Goal: Transaction & Acquisition: Book appointment/travel/reservation

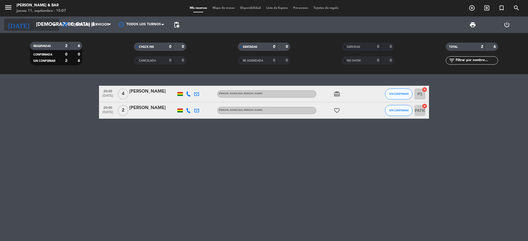
click at [47, 21] on input "[DEMOGRAPHIC_DATA] [DATE]" at bounding box center [65, 24] width 64 height 11
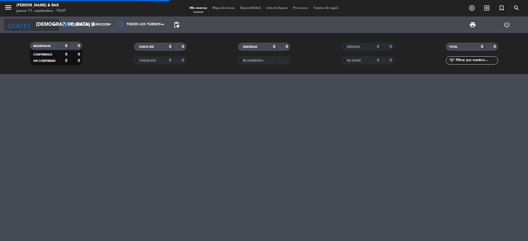
click at [35, 22] on input "[DEMOGRAPHIC_DATA] [DATE]" at bounding box center [65, 24] width 64 height 11
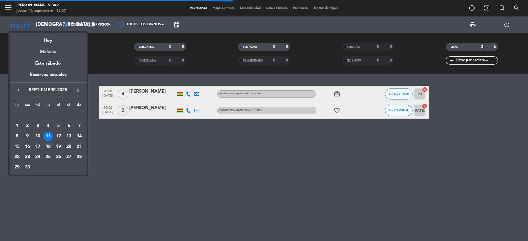
click at [49, 48] on div "Mañana" at bounding box center [48, 50] width 77 height 11
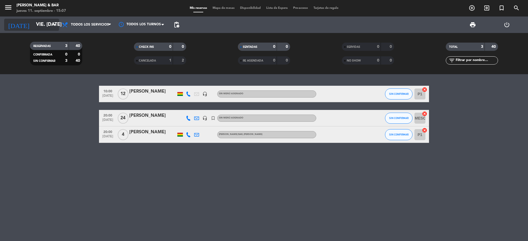
click at [41, 22] on input "vie. 12 sep." at bounding box center [65, 24] width 64 height 11
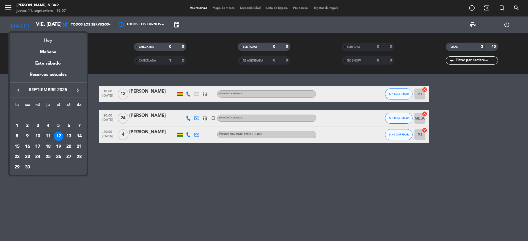
click at [47, 40] on div "Hoy" at bounding box center [48, 38] width 77 height 11
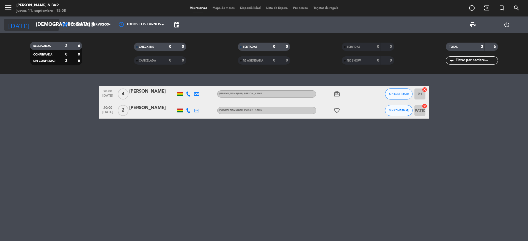
click at [33, 25] on input "[DEMOGRAPHIC_DATA] [DATE]" at bounding box center [65, 24] width 64 height 11
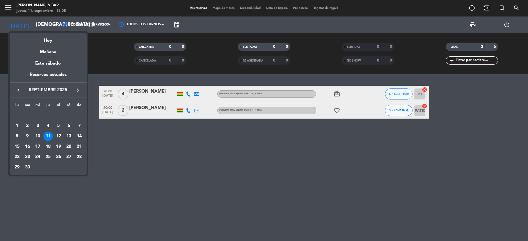
click at [65, 134] on div "13" at bounding box center [68, 136] width 9 height 9
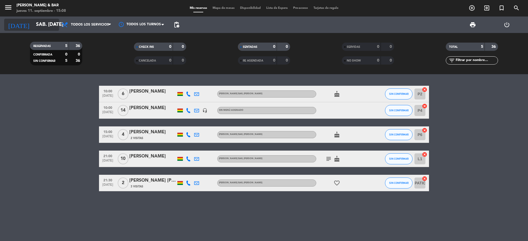
click at [36, 30] on input "sáb. 13 sep." at bounding box center [65, 24] width 64 height 11
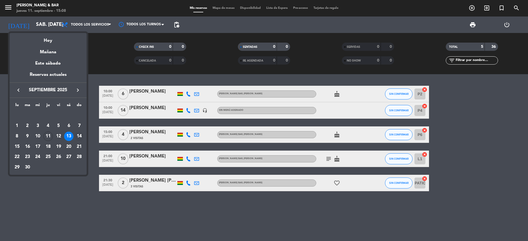
click at [79, 137] on div "14" at bounding box center [79, 136] width 9 height 9
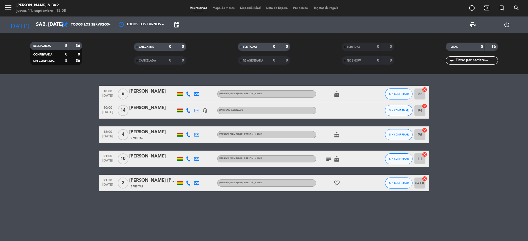
type input "dom. 14 sep."
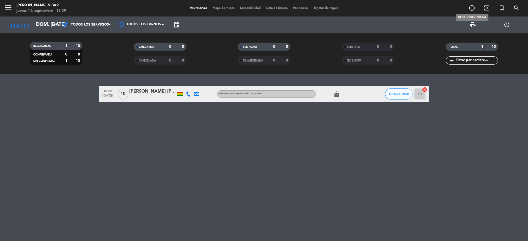
click at [472, 6] on icon "add_circle_outline" at bounding box center [472, 8] width 7 height 7
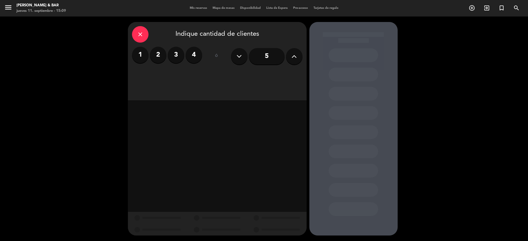
click at [290, 55] on button at bounding box center [294, 56] width 17 height 17
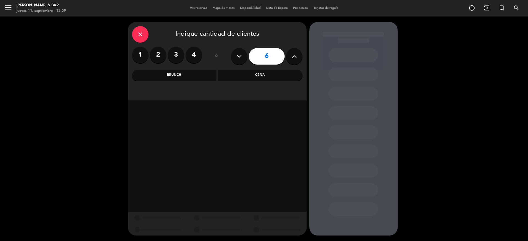
click at [290, 55] on button at bounding box center [294, 56] width 17 height 17
type input "10"
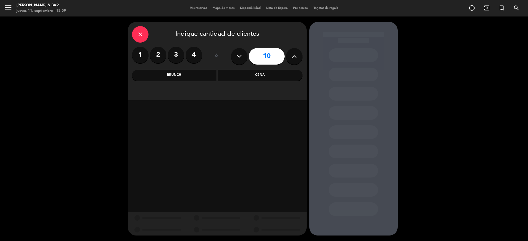
click at [260, 73] on div "Cena" at bounding box center [260, 75] width 85 height 11
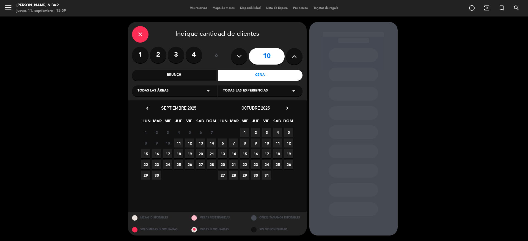
click at [198, 143] on span "13" at bounding box center [200, 143] width 9 height 9
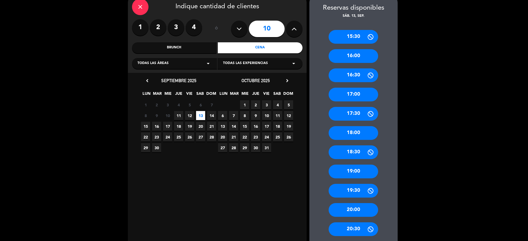
scroll to position [41, 0]
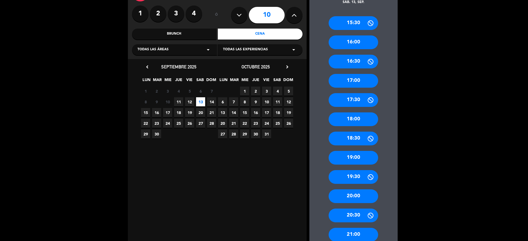
click at [357, 188] on div "15:30 16:00 16:30 17:00 17:30 18:00 18:30 19:00 19:30 20:00 20:30 21:00 21:30 2…" at bounding box center [353, 145] width 88 height 281
click at [358, 193] on div "20:00" at bounding box center [354, 196] width 50 height 14
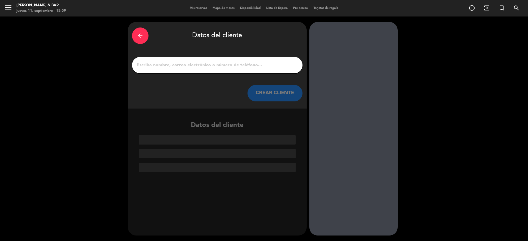
click at [244, 68] on input "1" at bounding box center [217, 65] width 162 height 8
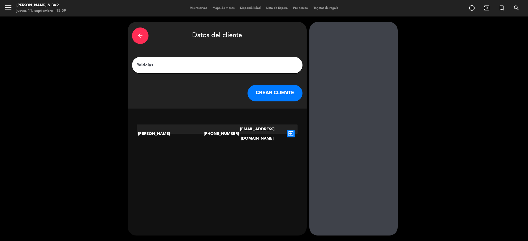
type input "Yaidelys"
click at [291, 131] on icon "exit_to_app" at bounding box center [291, 133] width 8 height 7
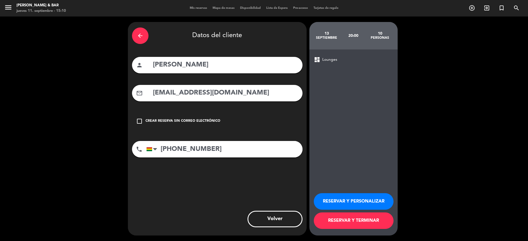
click at [362, 222] on button "RESERVAR Y TERMINAR" at bounding box center [354, 221] width 80 height 17
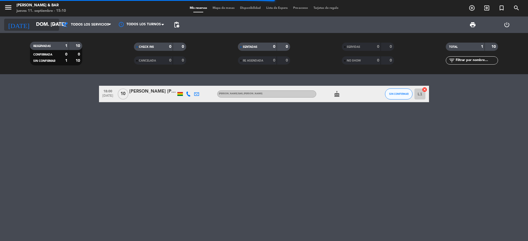
click at [45, 20] on input "dom. 14 sep." at bounding box center [65, 24] width 64 height 11
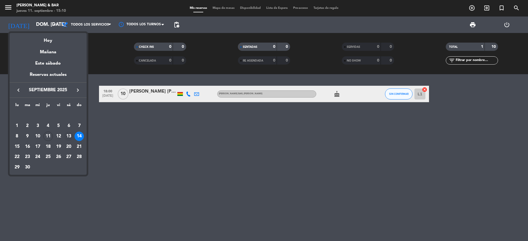
click at [66, 136] on div "13" at bounding box center [68, 136] width 9 height 9
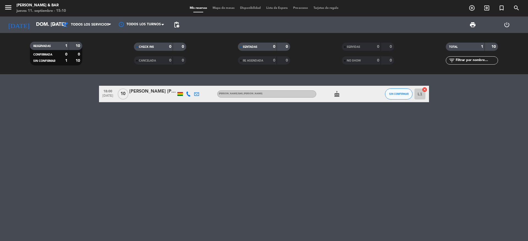
type input "sáb. 13 sep."
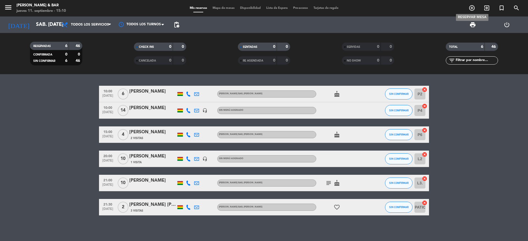
click at [473, 9] on icon "add_circle_outline" at bounding box center [472, 8] width 7 height 7
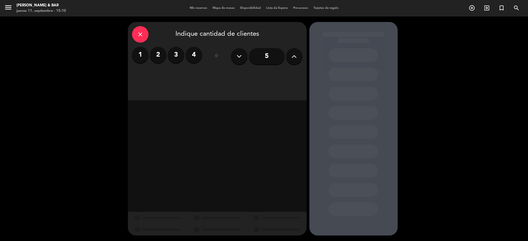
click at [293, 57] on icon at bounding box center [294, 56] width 5 height 8
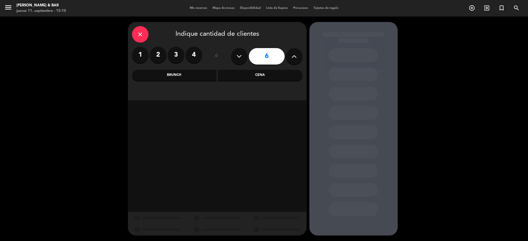
click at [293, 57] on icon at bounding box center [294, 56] width 5 height 8
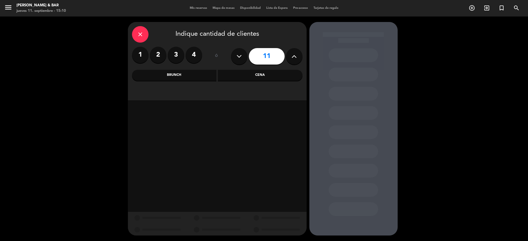
click at [293, 57] on icon at bounding box center [294, 56] width 5 height 8
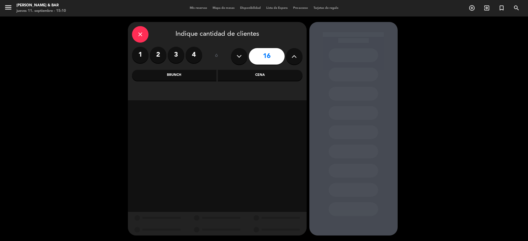
click at [293, 57] on icon at bounding box center [294, 56] width 5 height 8
type input "17"
click at [175, 72] on div "Brunch" at bounding box center [174, 75] width 85 height 11
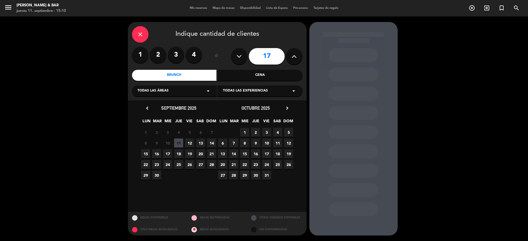
click at [209, 143] on span "14" at bounding box center [211, 143] width 9 height 9
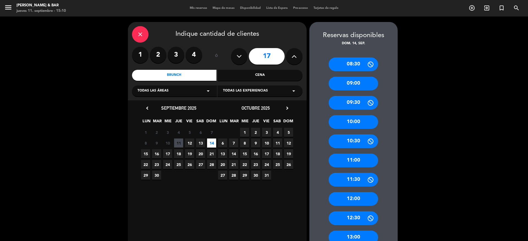
click at [345, 124] on div "10:00" at bounding box center [354, 122] width 50 height 14
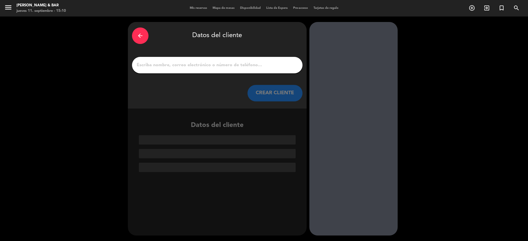
click at [231, 64] on input "1" at bounding box center [217, 65] width 162 height 8
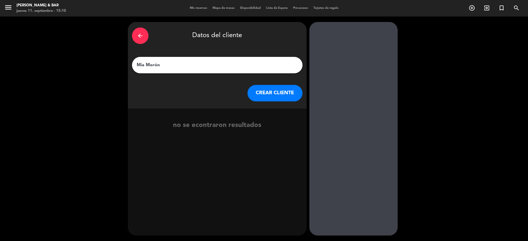
type input "Mía Morón"
click at [286, 89] on button "CREAR CLIENTE" at bounding box center [275, 93] width 55 height 17
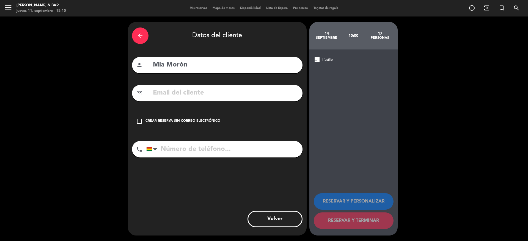
click at [222, 88] on input "text" at bounding box center [225, 92] width 146 height 11
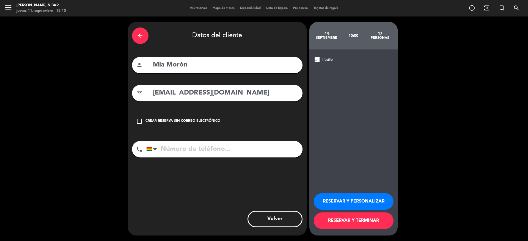
click at [211, 92] on input "moronmia99@gmai.com" at bounding box center [225, 92] width 146 height 11
type input "moronmia99@gmail.com"
click at [235, 150] on input "tel" at bounding box center [224, 149] width 156 height 17
type input "75364834"
click at [333, 220] on button "RESERVAR Y TERMINAR" at bounding box center [354, 221] width 80 height 17
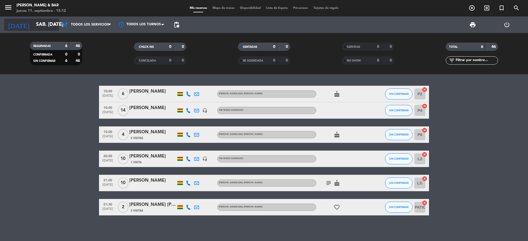
click at [49, 25] on input "sáb. 13 sep." at bounding box center [65, 24] width 64 height 11
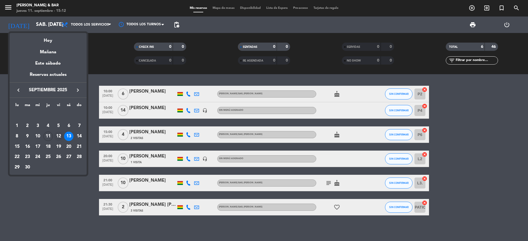
click at [58, 134] on div "12" at bounding box center [58, 136] width 9 height 9
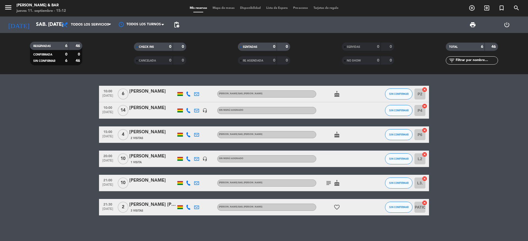
type input "vie. 12 sep."
